Goal: Transaction & Acquisition: Purchase product/service

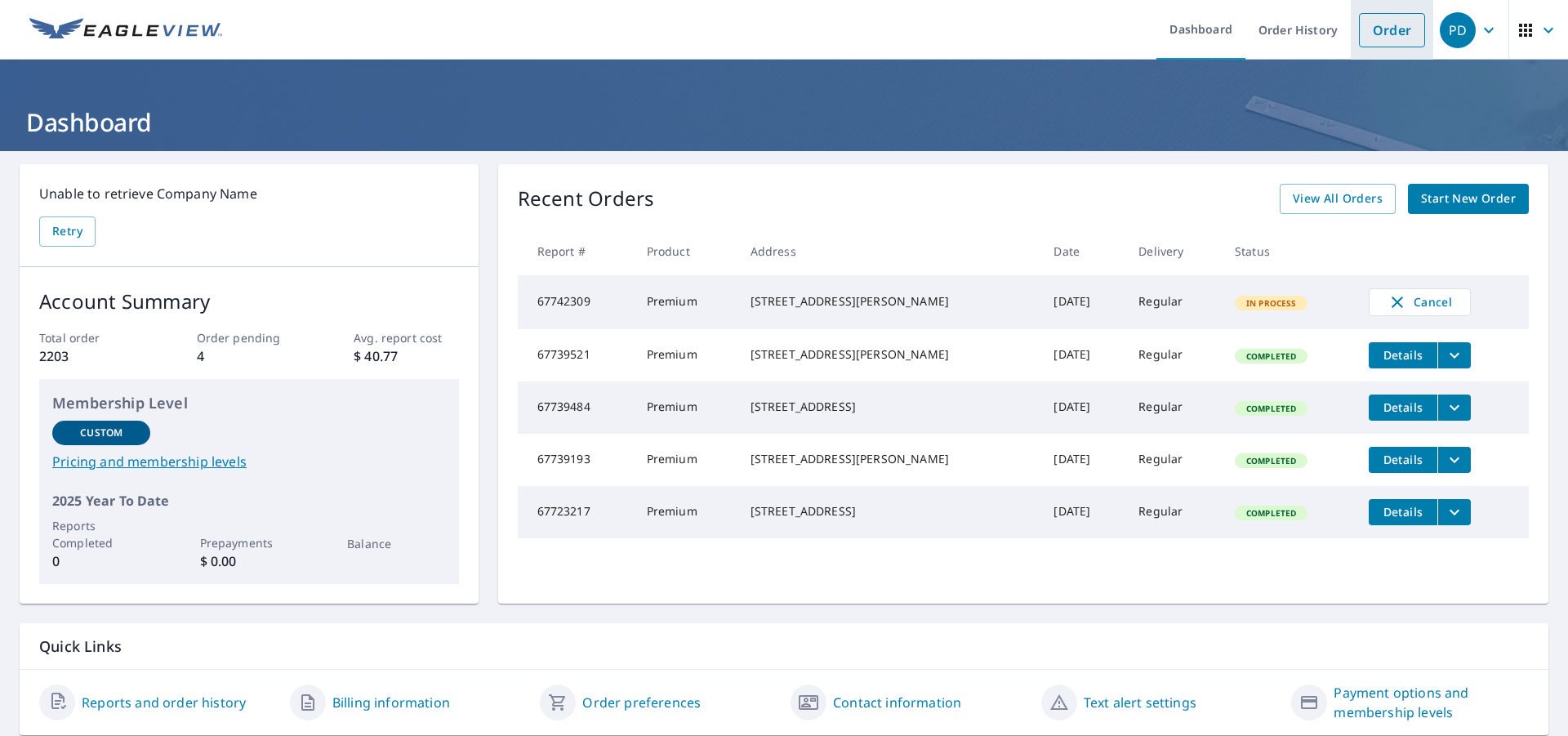
click at [1374, 18] on link "Order" at bounding box center [1392, 30] width 66 height 34
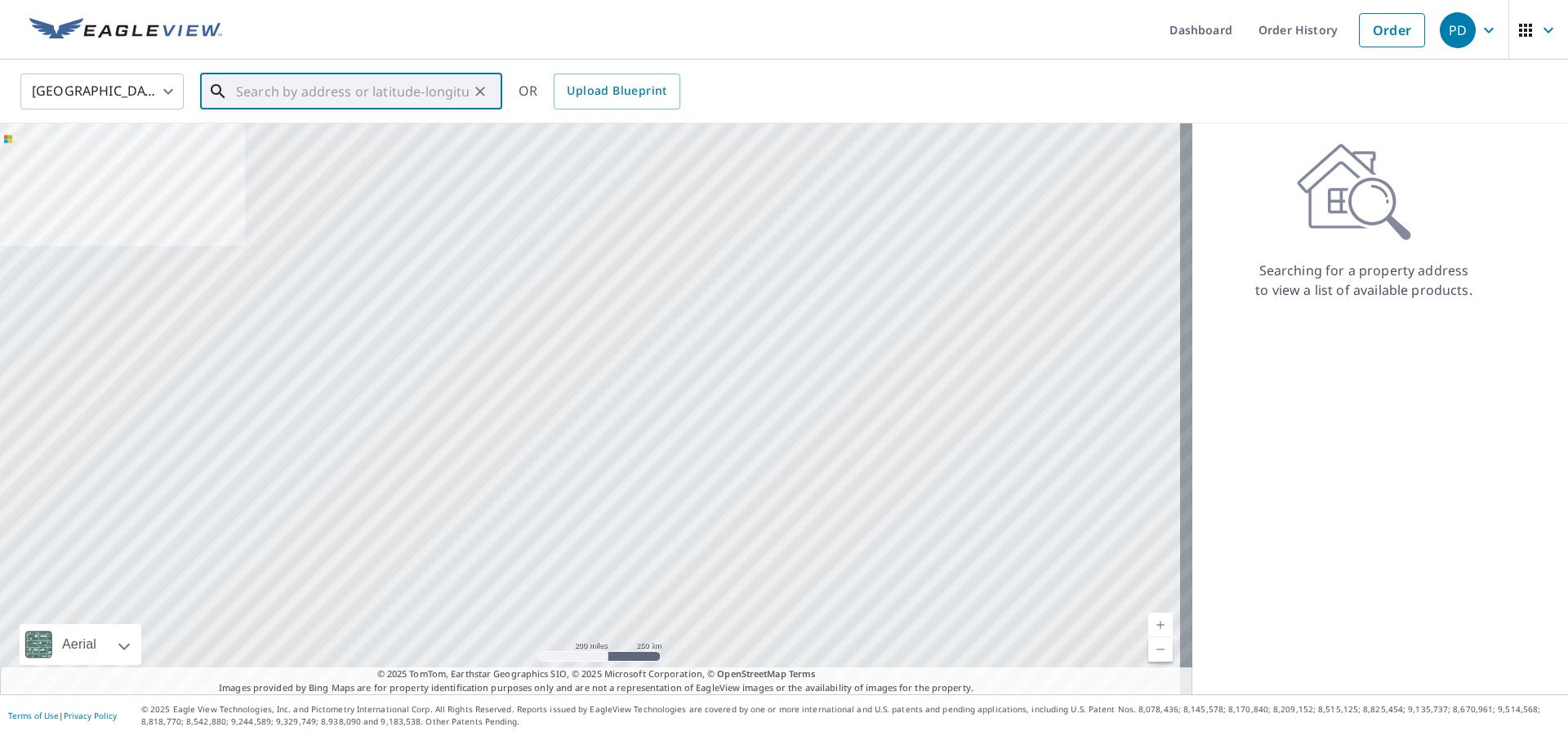
click at [250, 98] on input "text" at bounding box center [351, 91] width 232 height 45
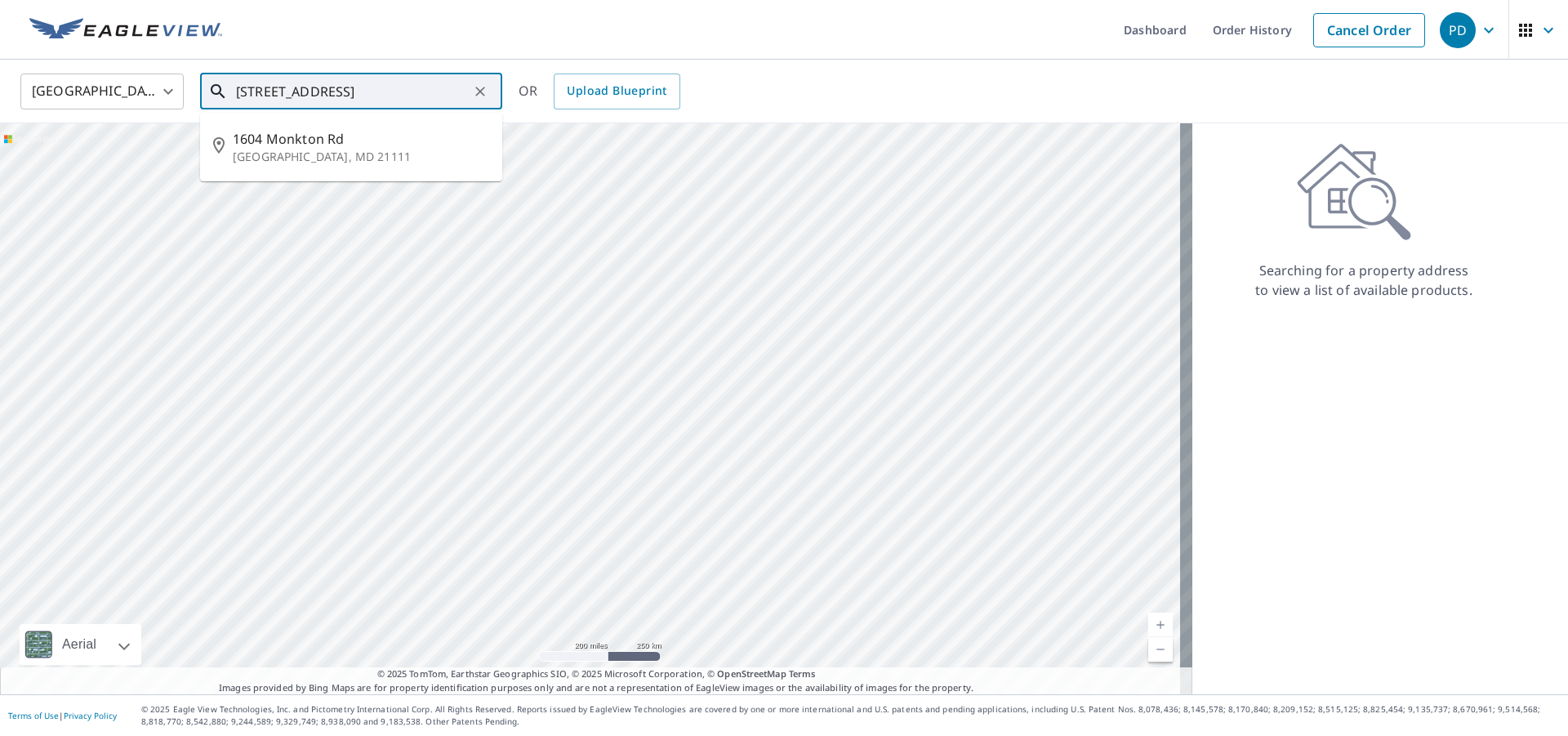
type input "[STREET_ADDRESS]"
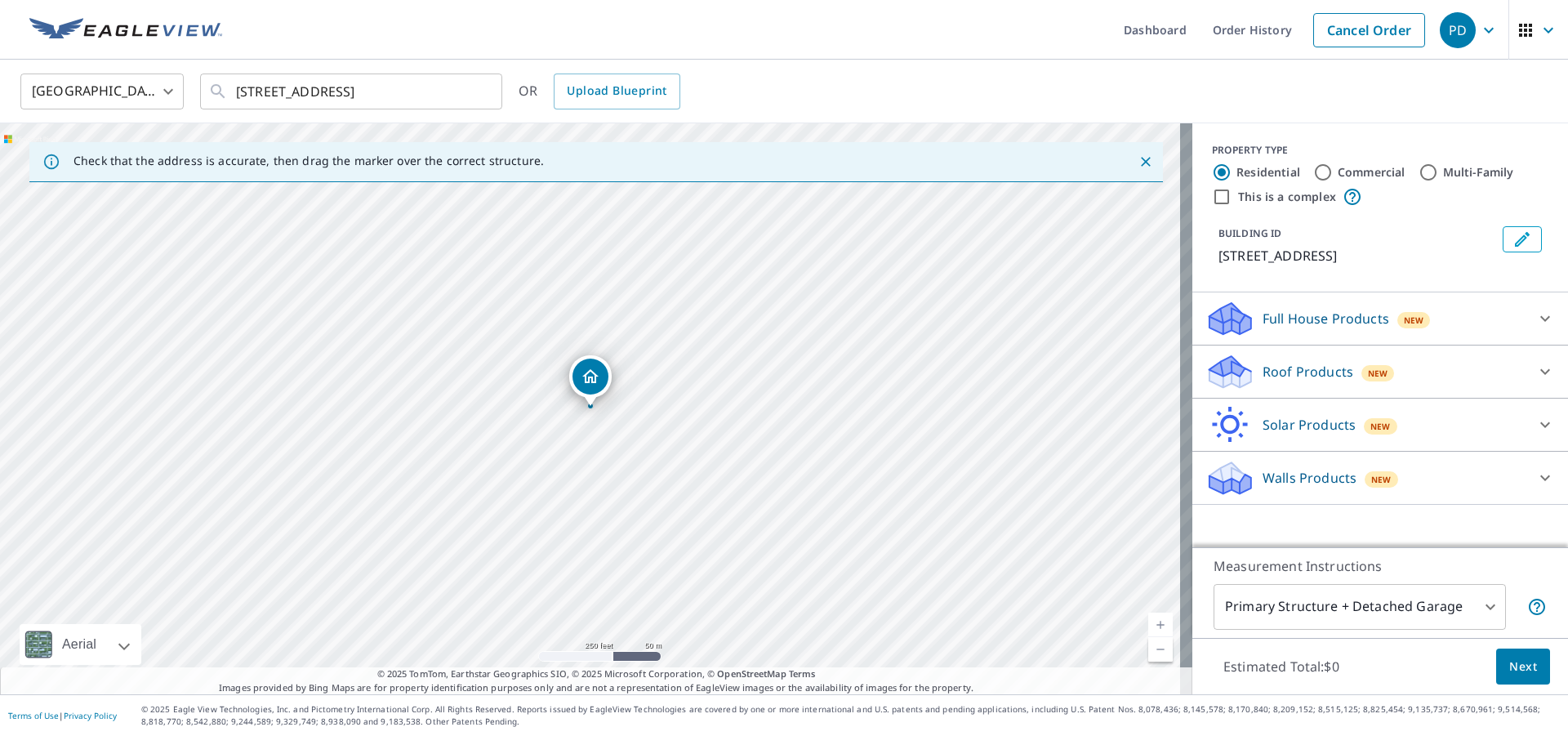
click at [1242, 389] on div "Roof Products New" at bounding box center [1365, 372] width 320 height 38
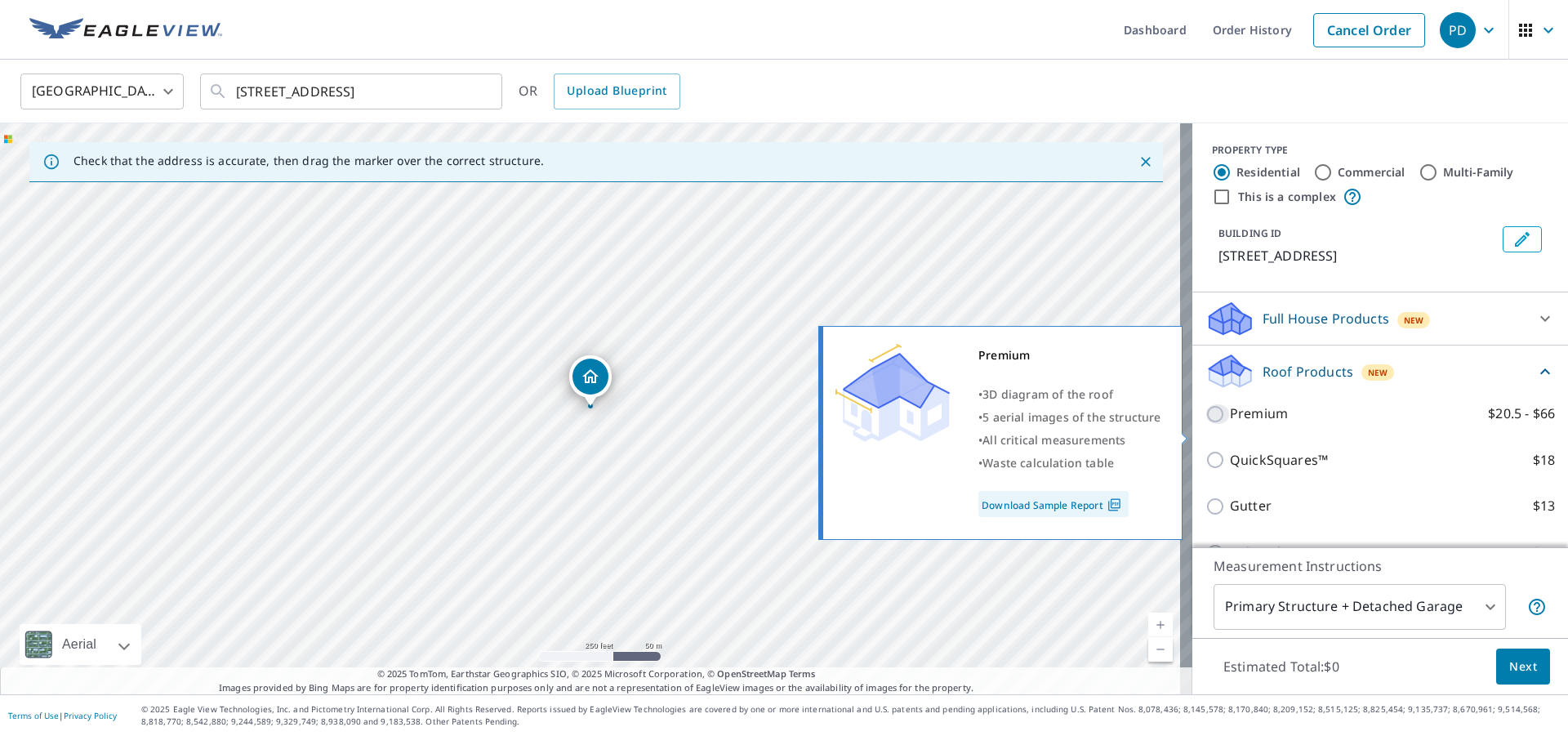
click at [1206, 424] on input "Premium $20.5 - $66" at bounding box center [1218, 414] width 25 height 20
checkbox input "true"
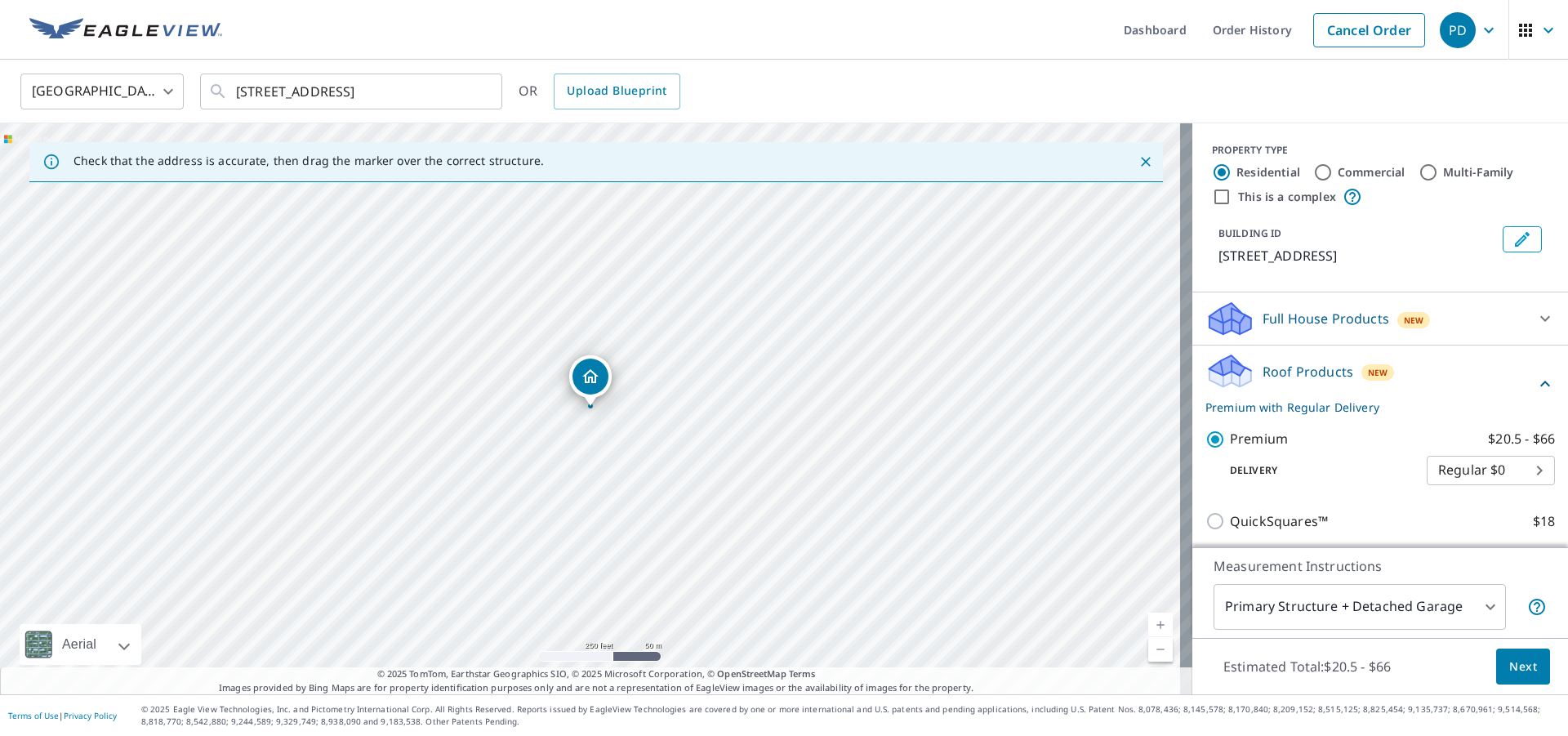
click at [1515, 669] on span "Next" at bounding box center [1523, 667] width 28 height 21
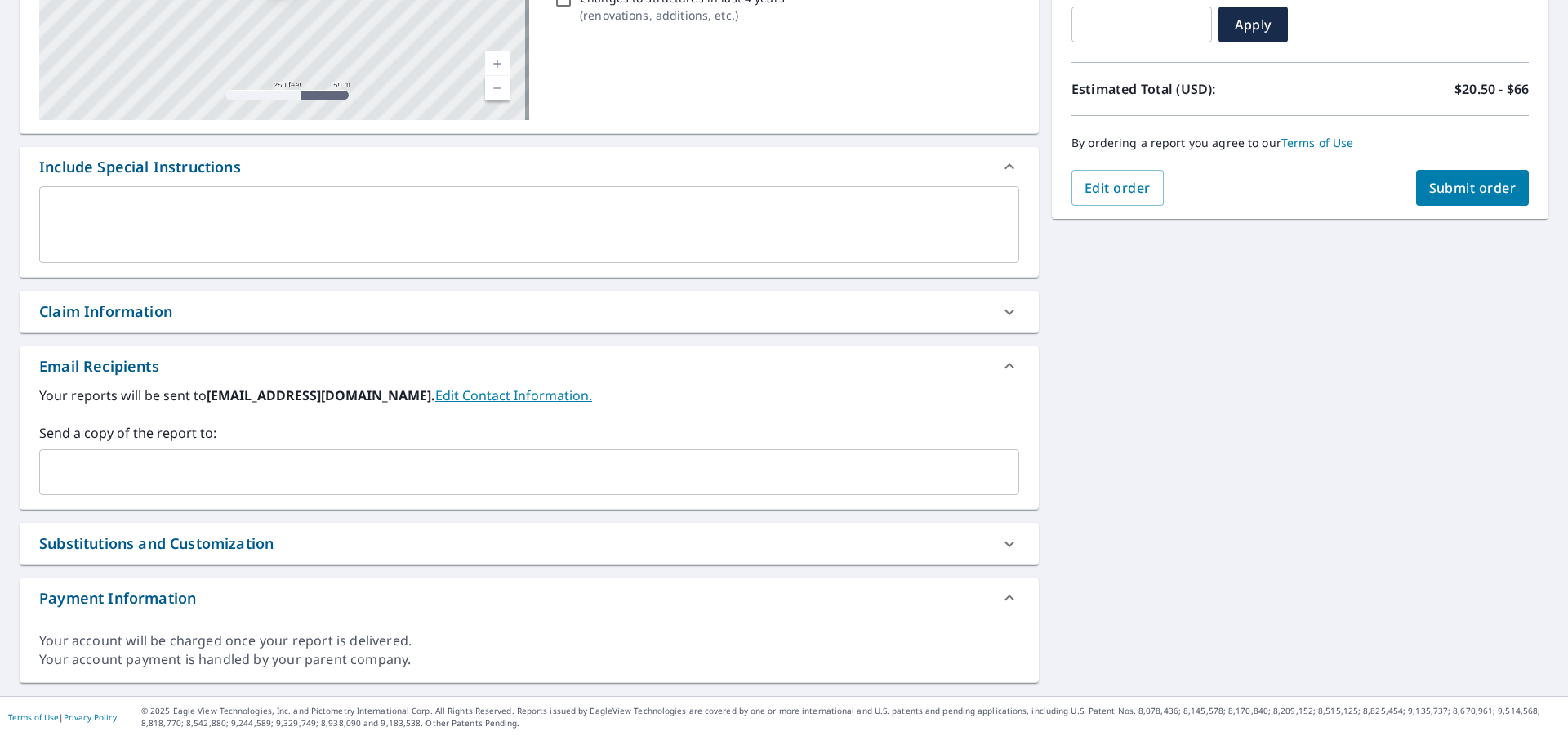
scroll to position [303, 0]
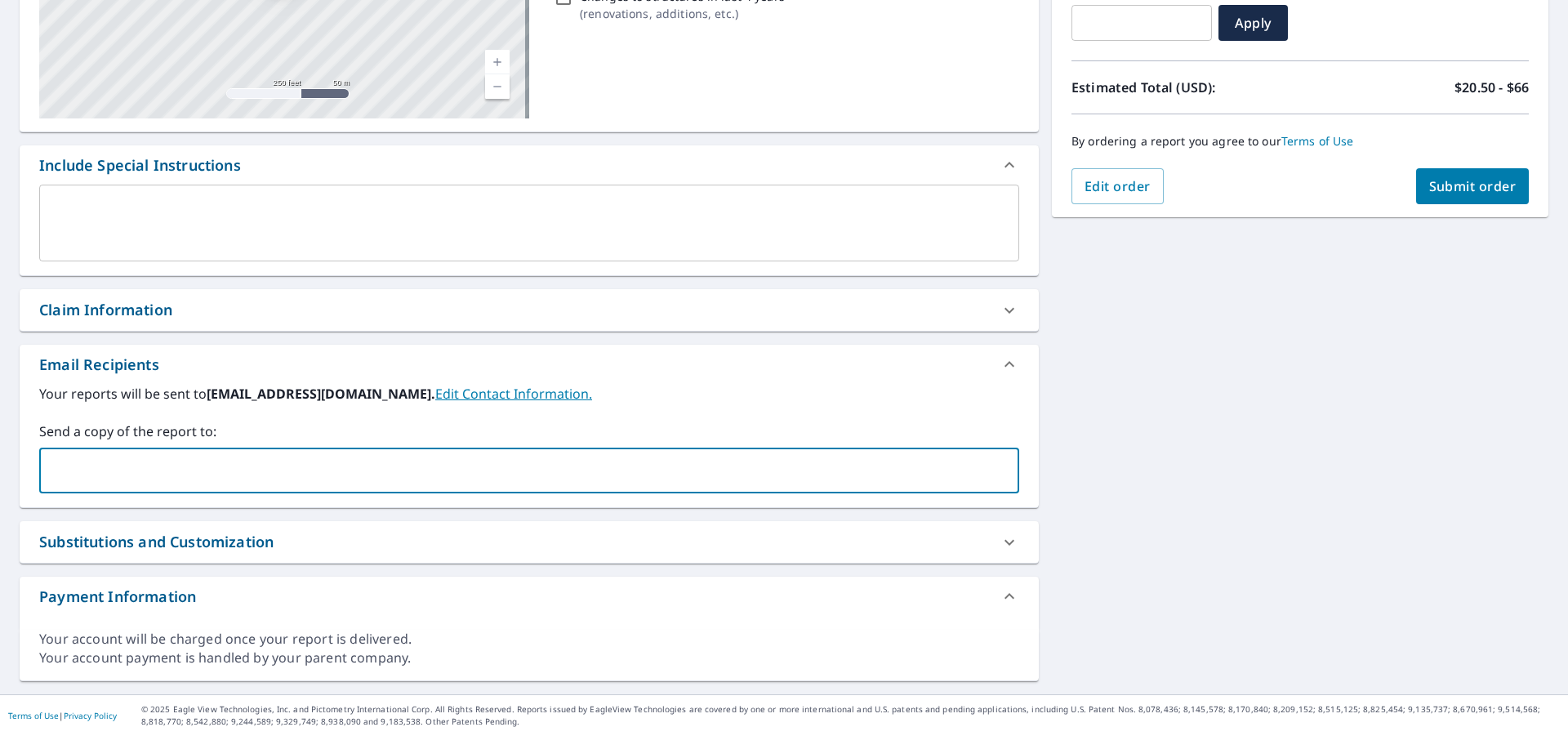
click at [105, 473] on input "text" at bounding box center [517, 471] width 941 height 31
type input "[PERSON_NAME][EMAIL_ADDRESS][DOMAIN_NAME]"
click at [1465, 177] on span "Submit order" at bounding box center [1473, 186] width 88 height 18
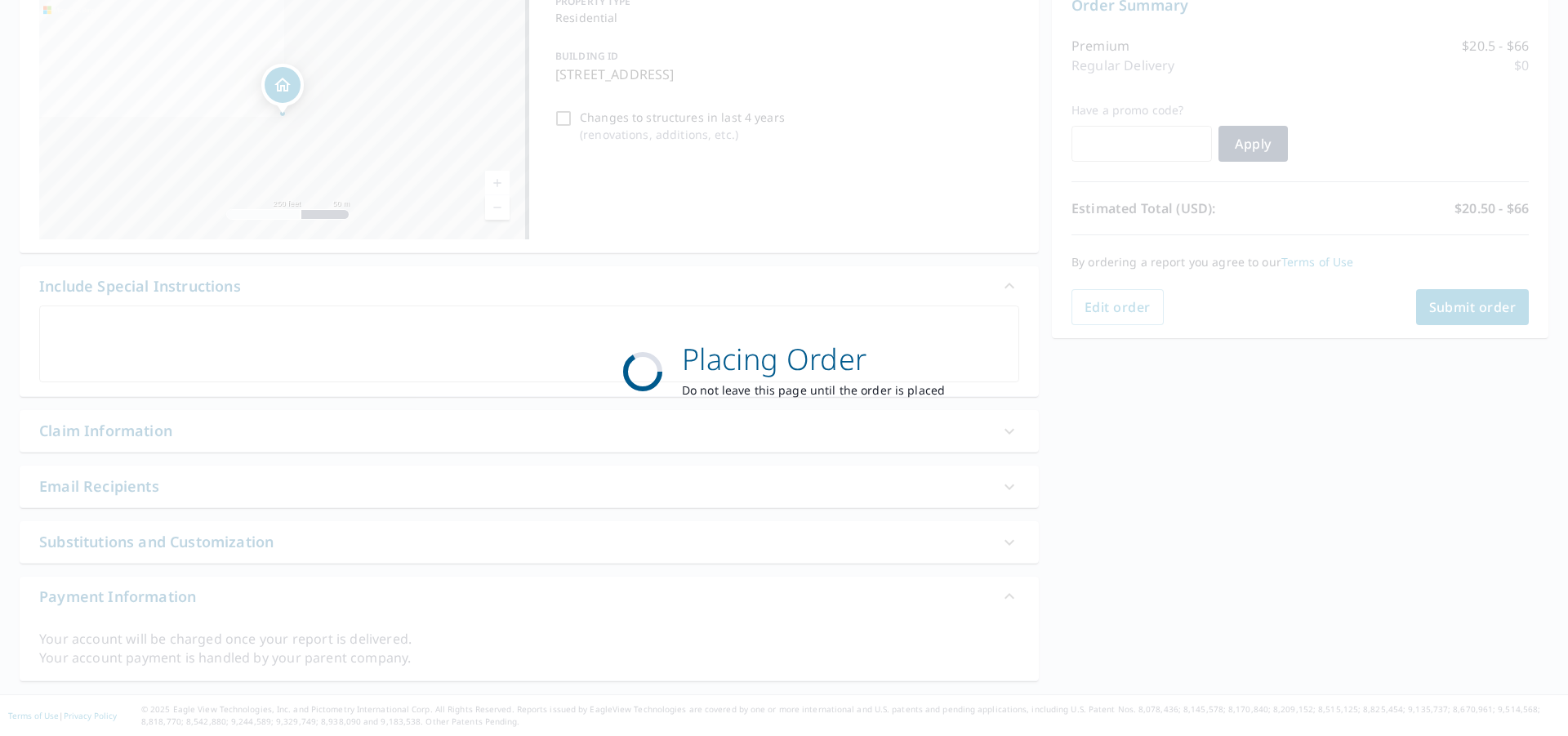
scroll to position [183, 0]
